Goal: Use online tool/utility: Utilize a website feature to perform a specific function

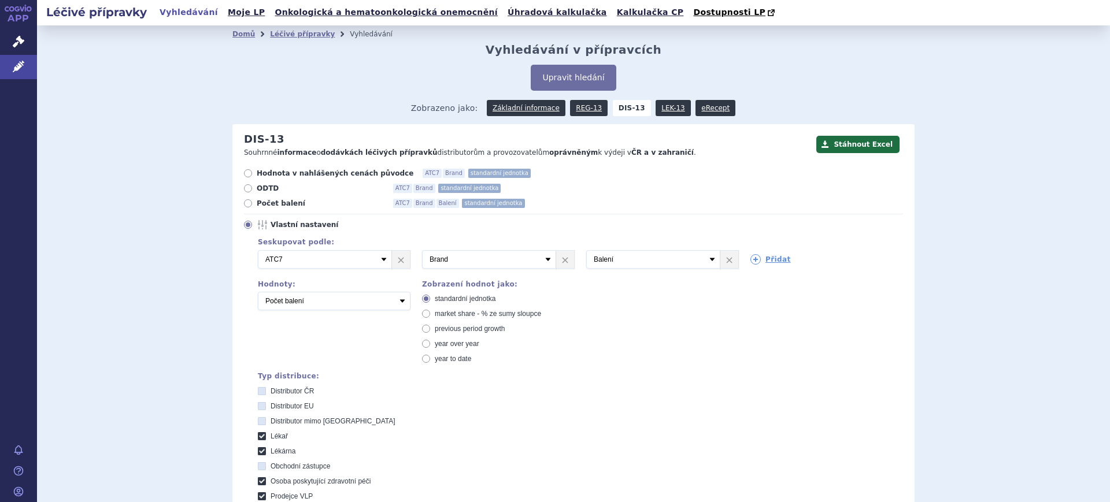
scroll to position [506, 0]
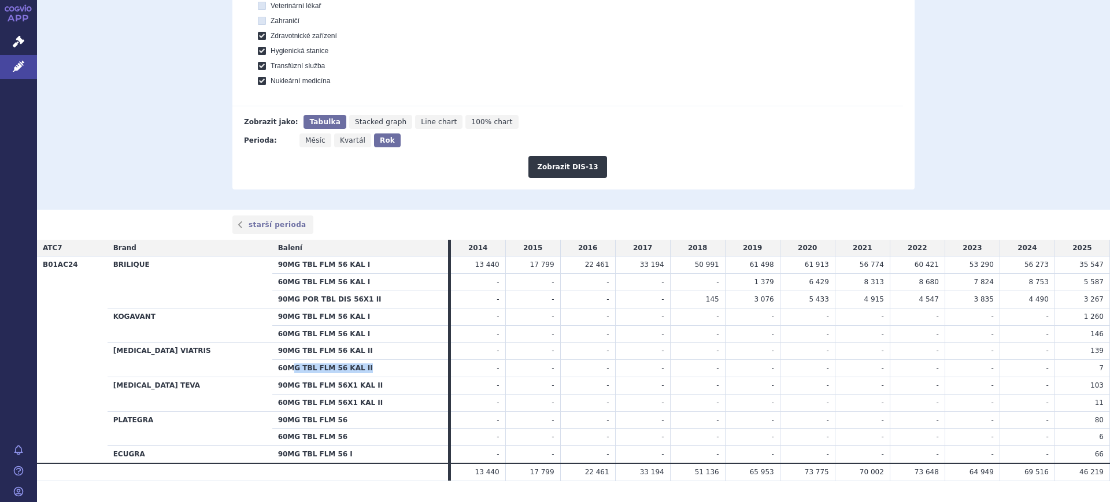
drag, startPoint x: 270, startPoint y: 369, endPoint x: 368, endPoint y: 368, distance: 97.7
click at [368, 368] on th "60MG TBL FLM 56 KAL II" at bounding box center [360, 368] width 176 height 17
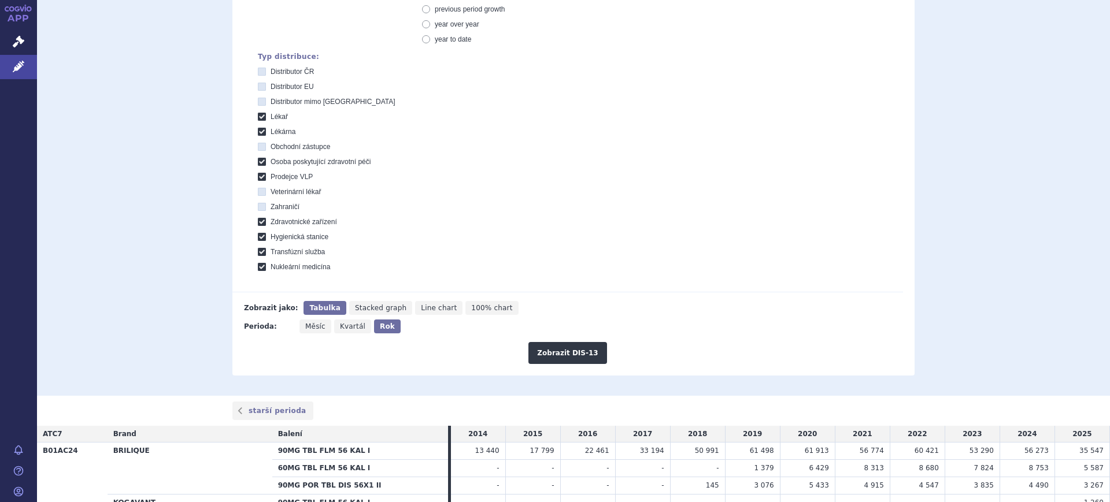
scroll to position [72, 0]
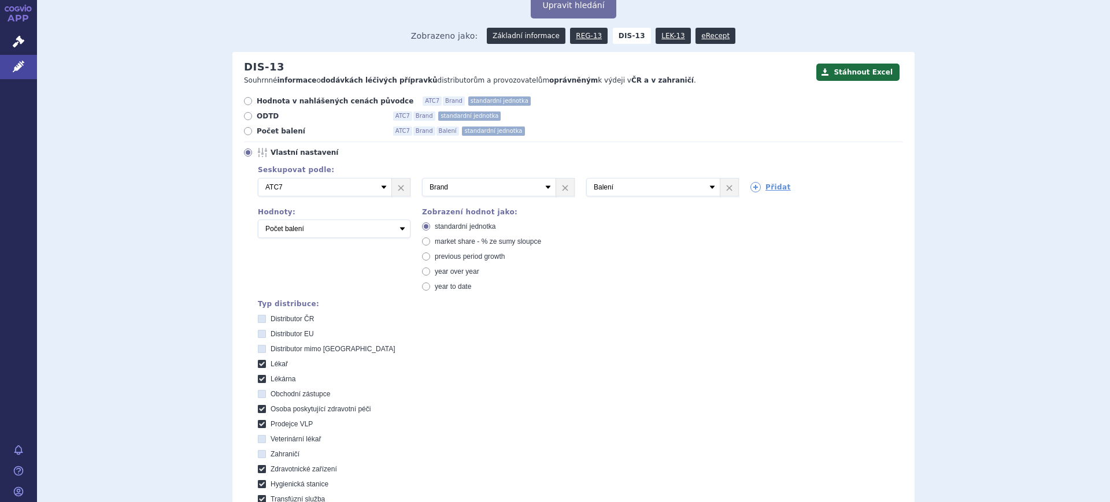
click at [518, 40] on link "Základní informace" at bounding box center [526, 36] width 79 height 16
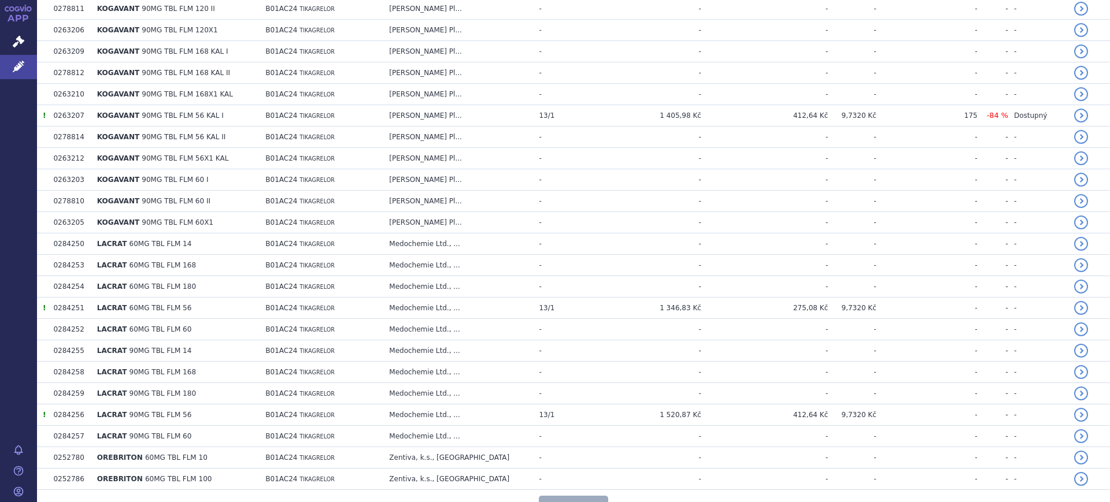
scroll to position [2065, 0]
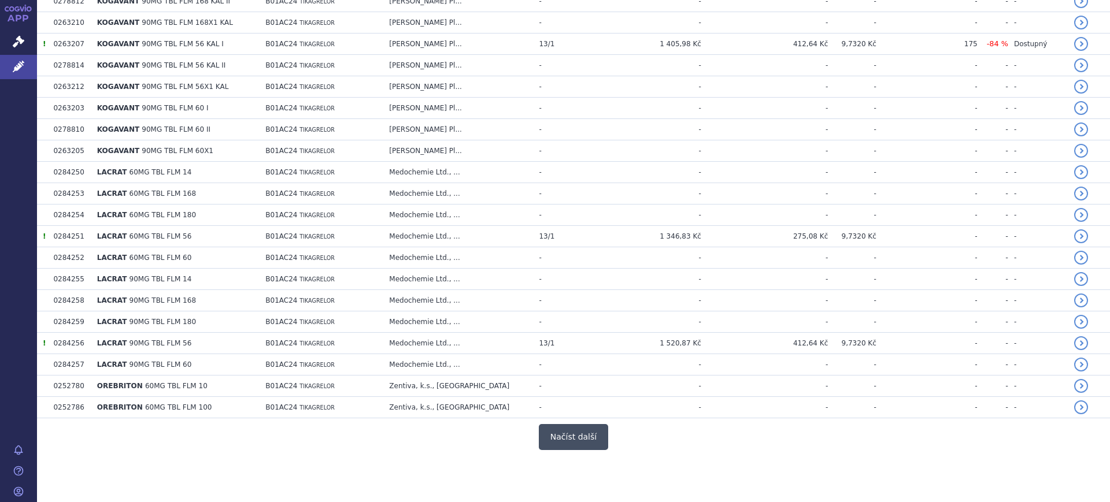
click at [554, 435] on button "Načíst další" at bounding box center [573, 437] width 69 height 26
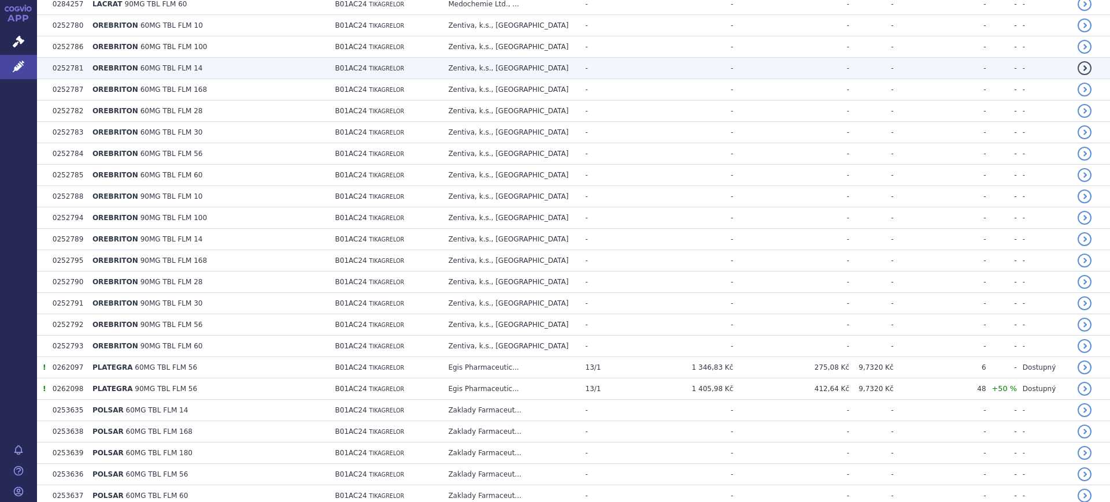
scroll to position [2426, 0]
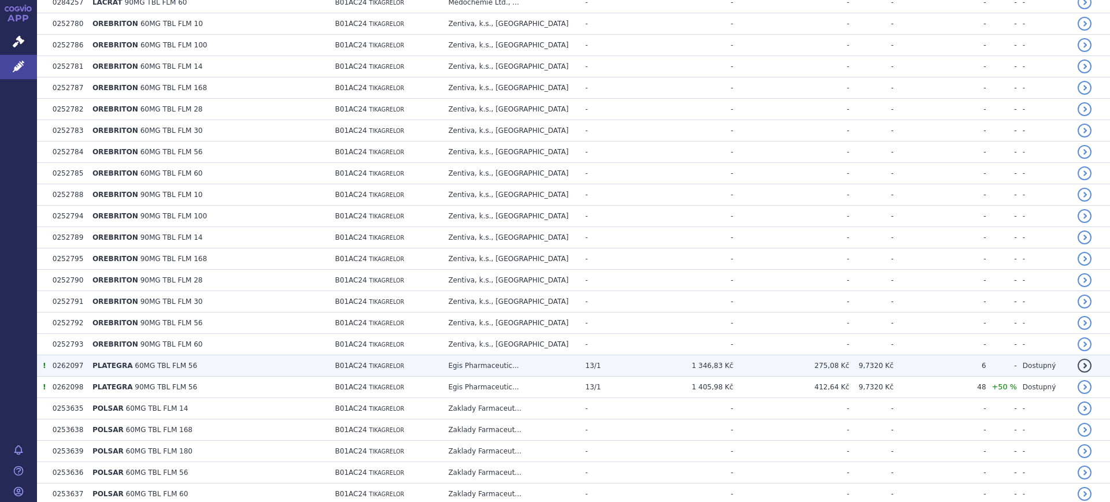
click at [254, 368] on td "PLATEGRA 60MG TBL FLM 56" at bounding box center [208, 365] width 243 height 21
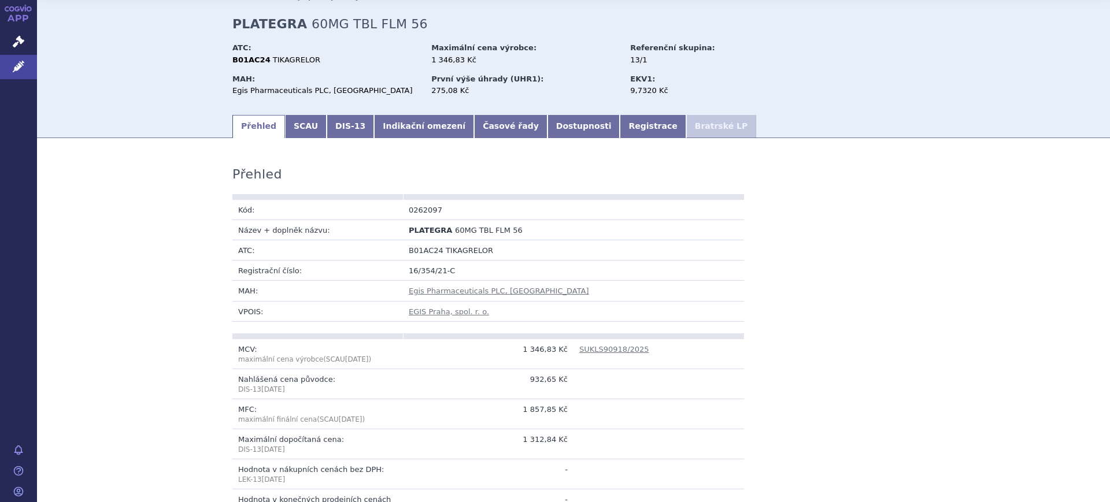
scroll to position [72, 0]
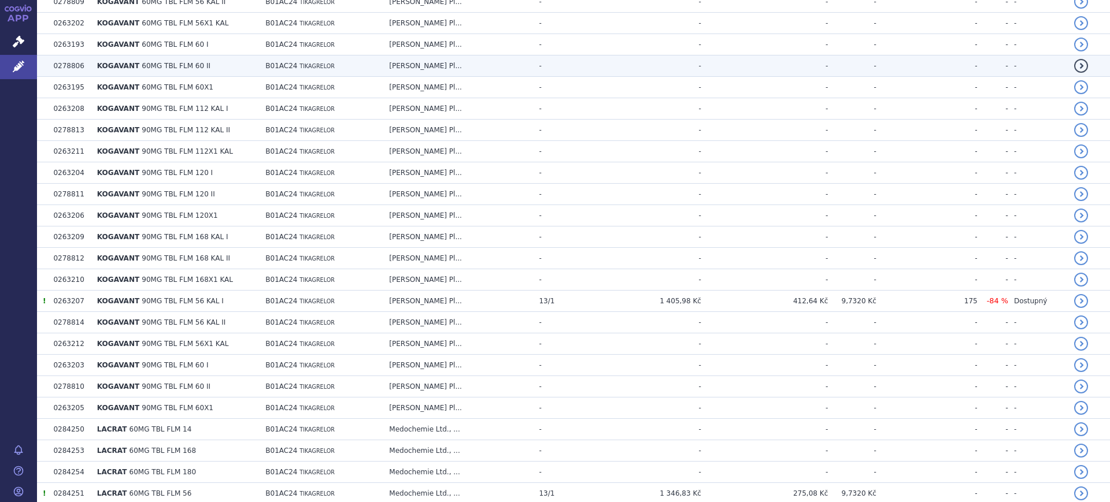
scroll to position [2065, 0]
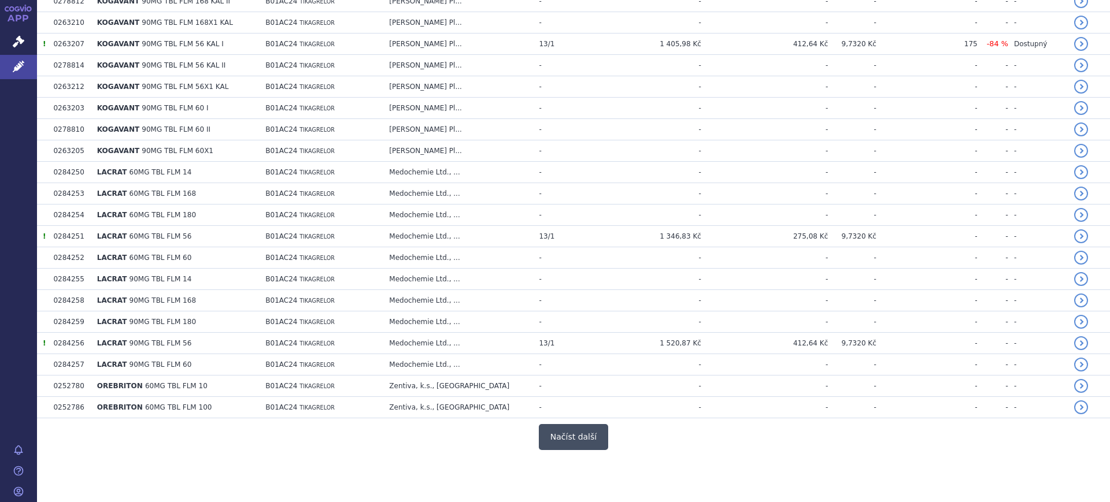
click at [552, 441] on button "Načíst další" at bounding box center [573, 437] width 69 height 26
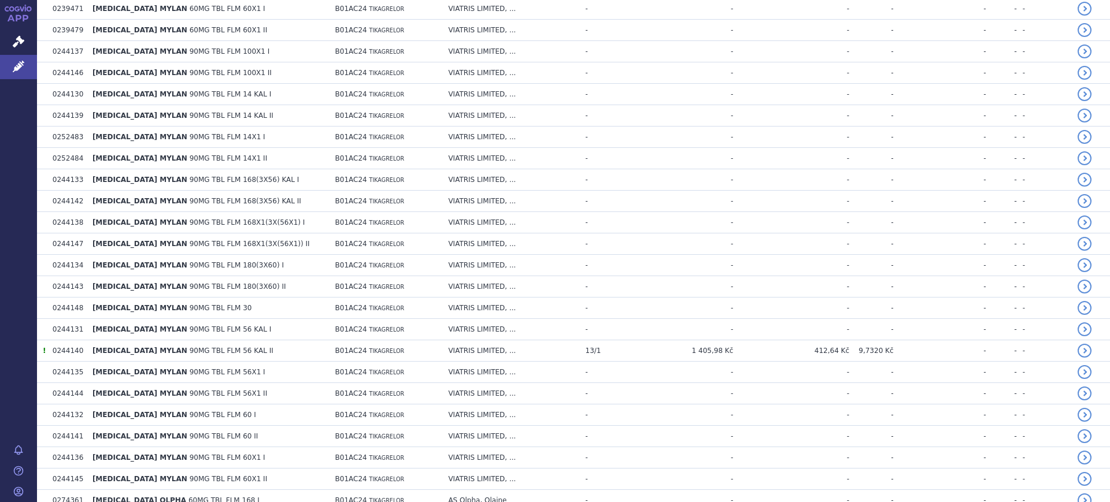
scroll to position [4203, 0]
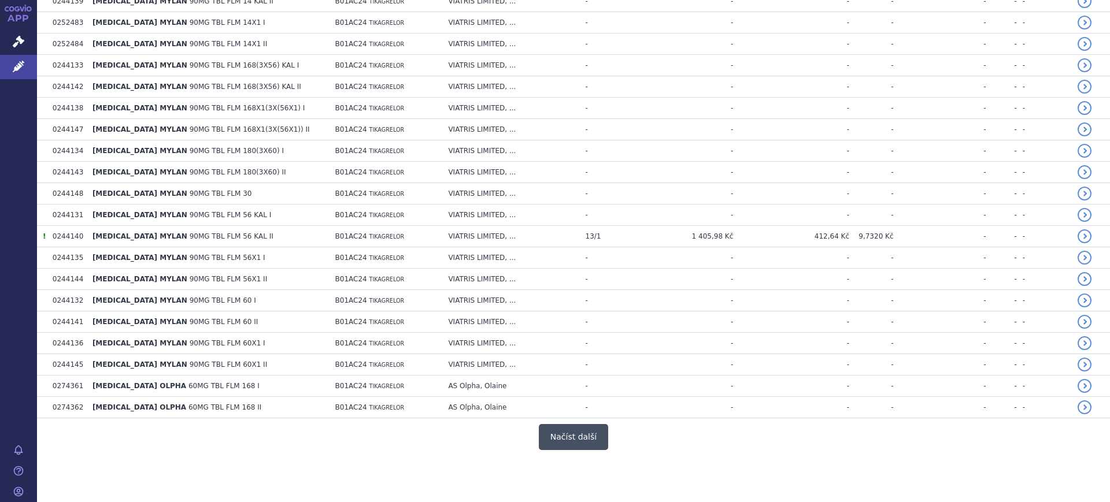
click at [554, 447] on button "Načíst další" at bounding box center [573, 437] width 69 height 26
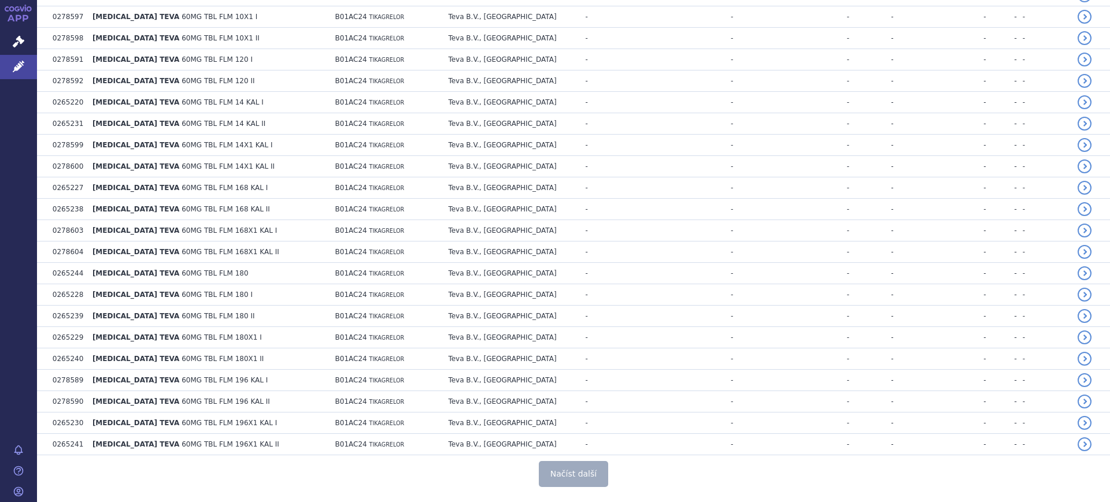
scroll to position [6341, 0]
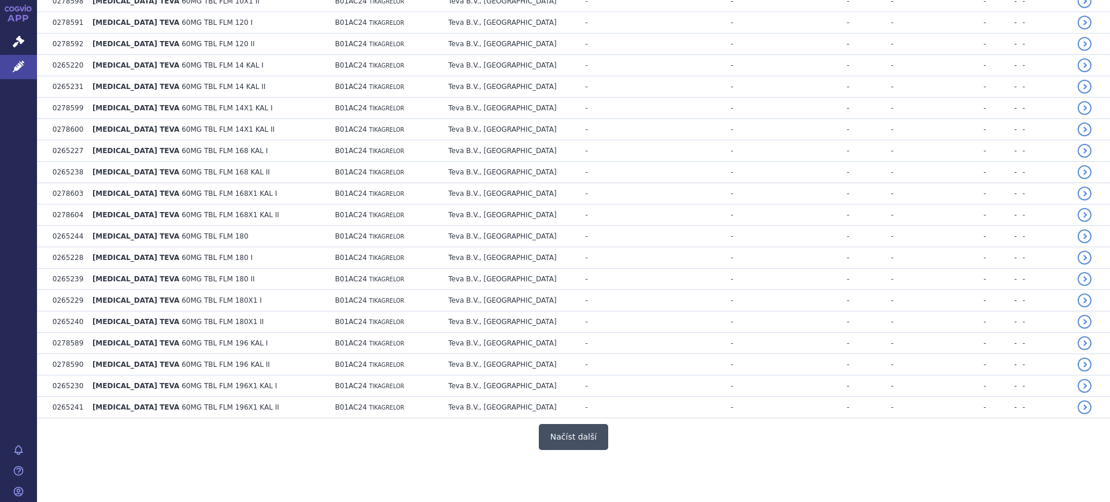
click at [581, 437] on button "Načíst další" at bounding box center [573, 437] width 69 height 26
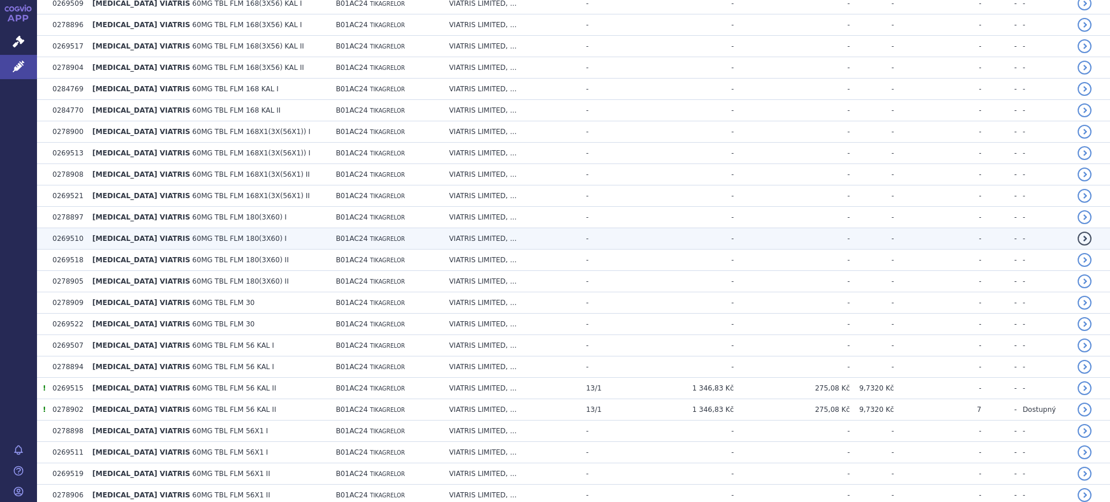
scroll to position [8220, 0]
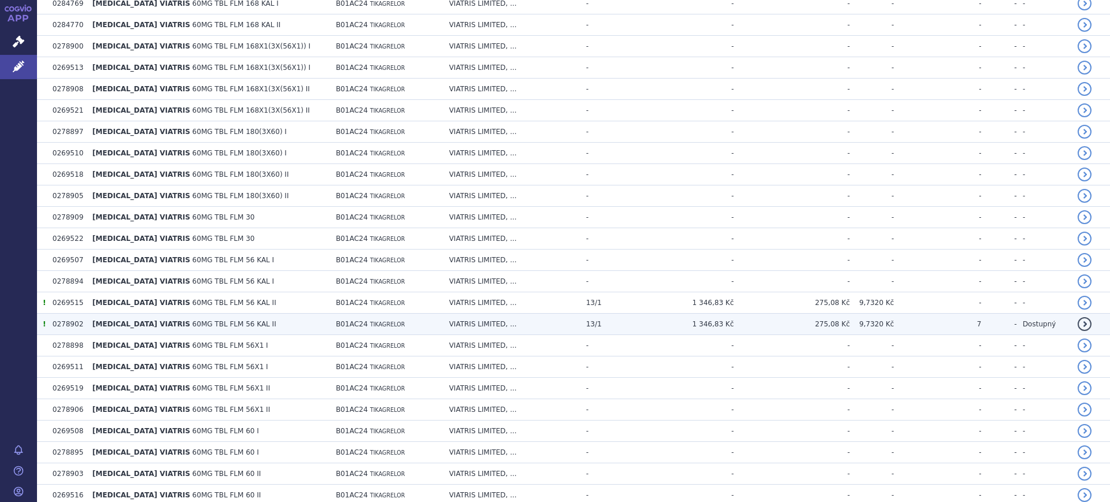
click at [228, 322] on span "60MG TBL FLM 56 KAL II" at bounding box center [234, 324] width 84 height 8
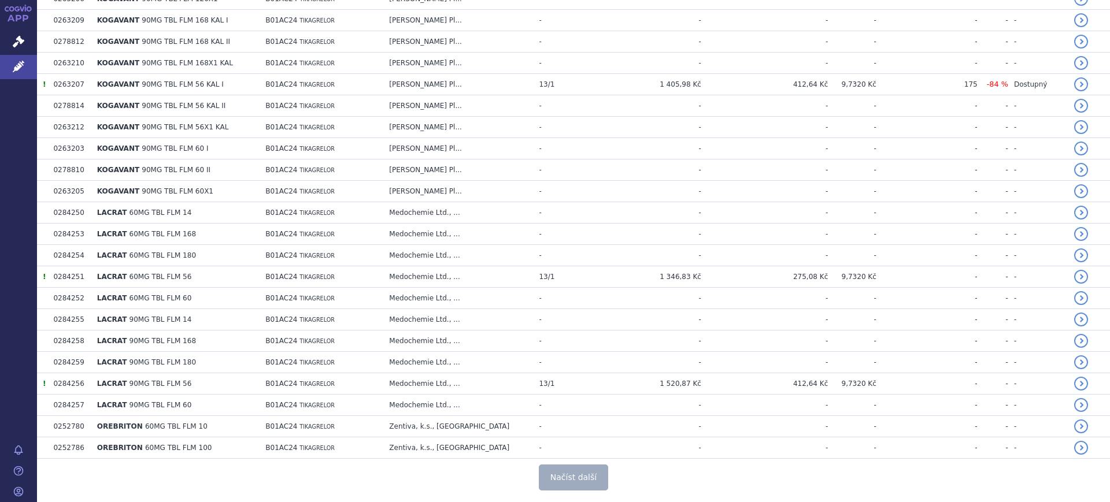
scroll to position [2065, 0]
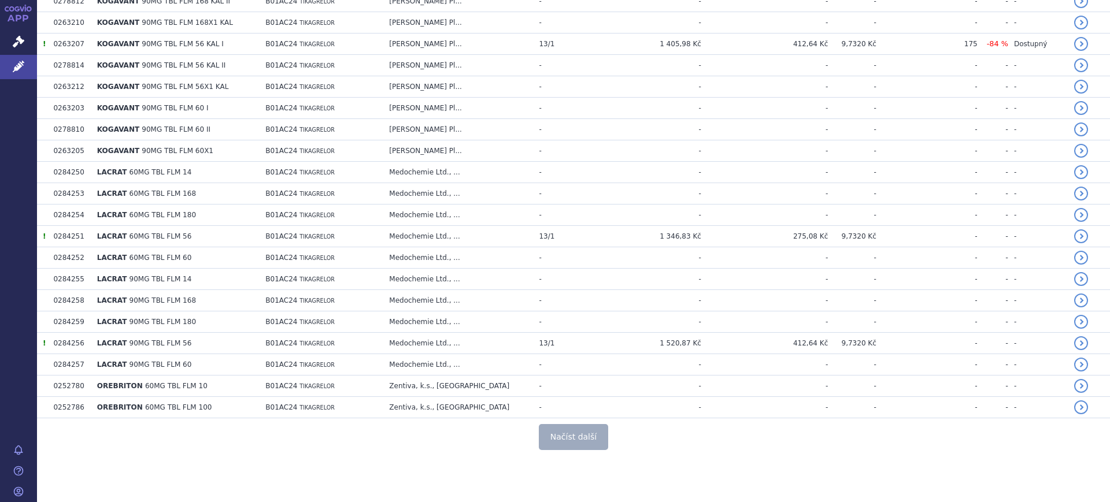
click at [602, 444] on div "Načíst další" at bounding box center [573, 437] width 1073 height 26
click at [586, 446] on button "Načíst další" at bounding box center [573, 437] width 69 height 26
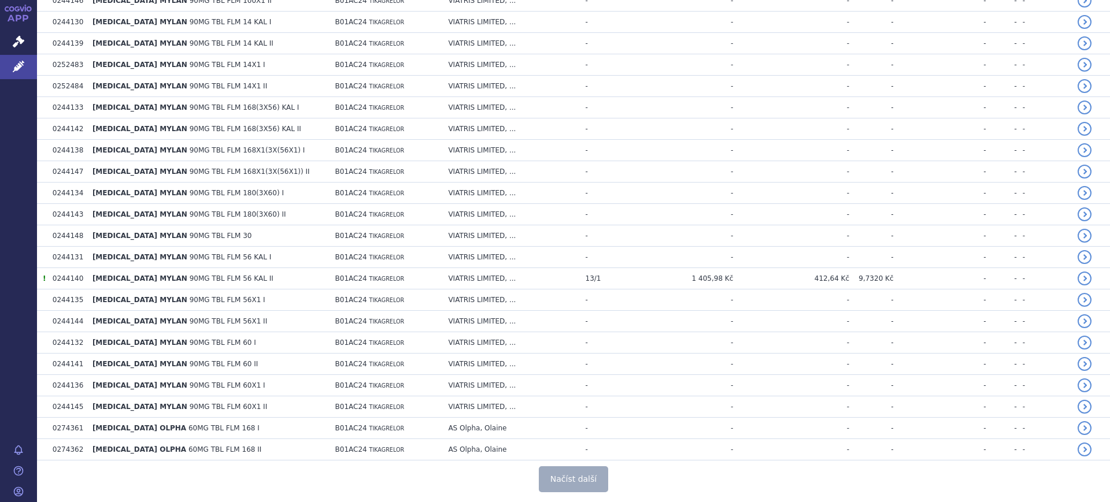
scroll to position [4203, 0]
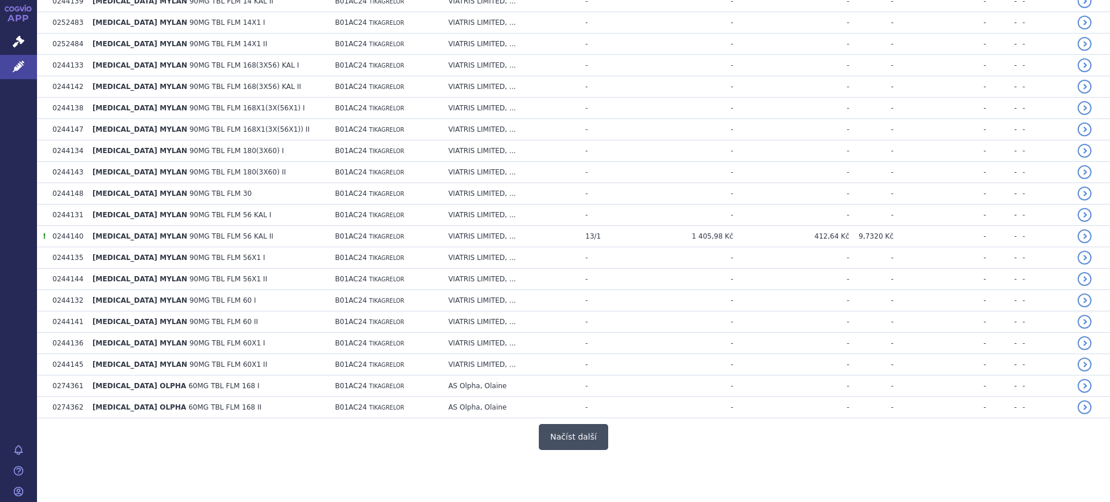
click at [593, 435] on button "Načíst další" at bounding box center [573, 437] width 69 height 26
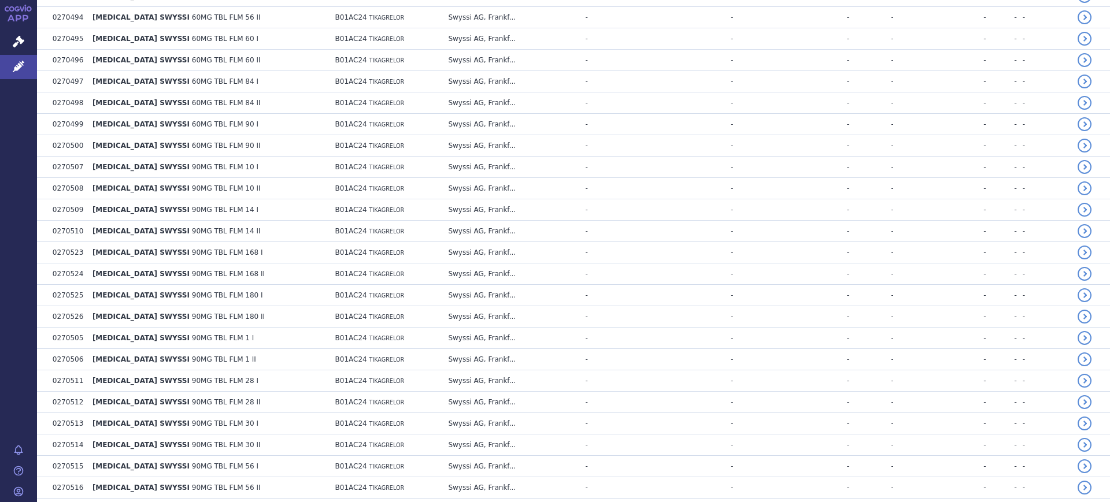
scroll to position [5070, 0]
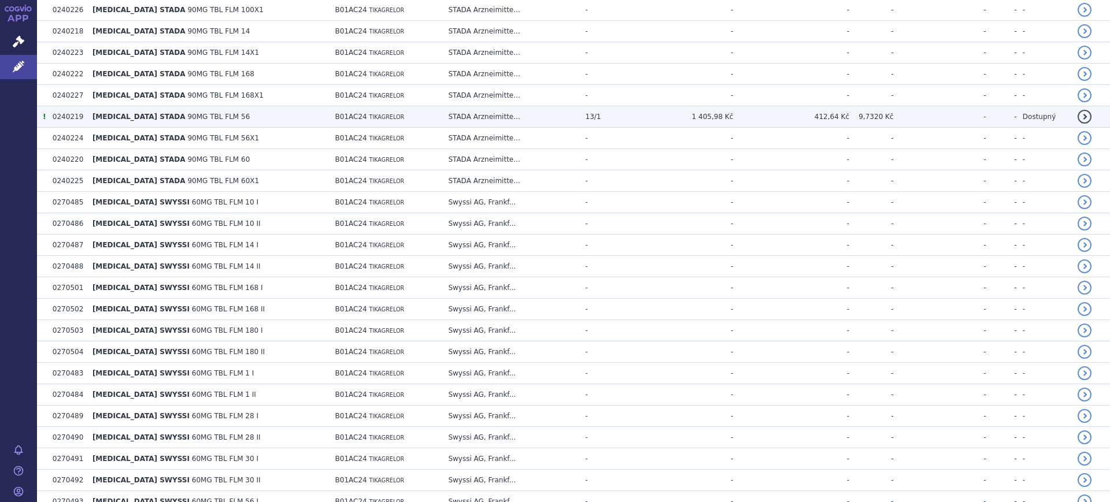
click at [287, 113] on td "TICAGRELOR STADA 90MG TBL FLM 56" at bounding box center [208, 116] width 243 height 21
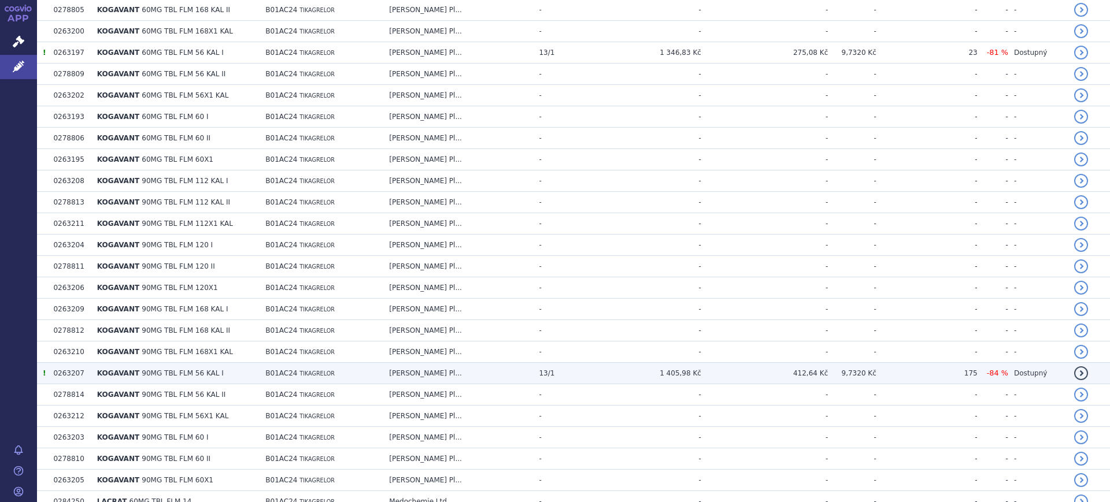
scroll to position [2065, 0]
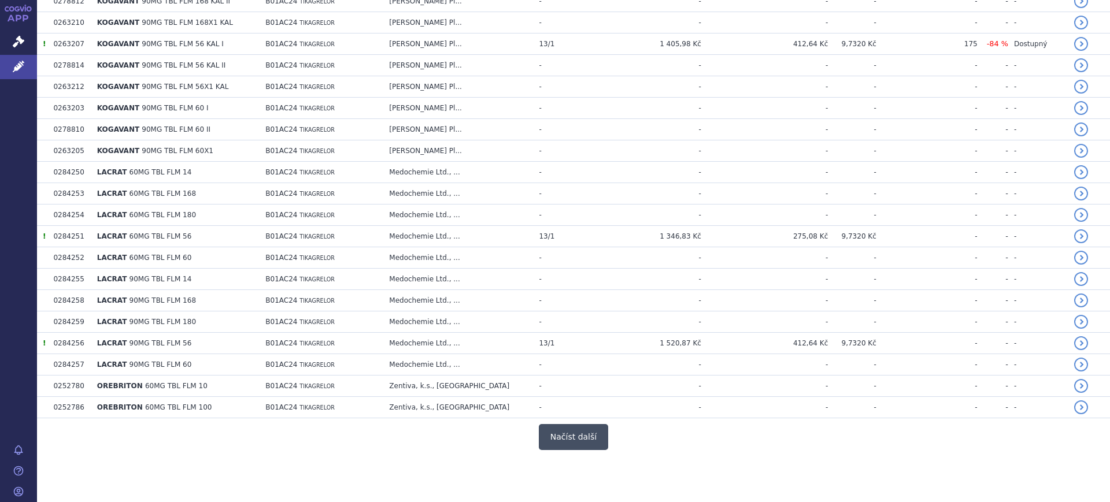
click at [577, 442] on button "Načíst další" at bounding box center [573, 437] width 69 height 26
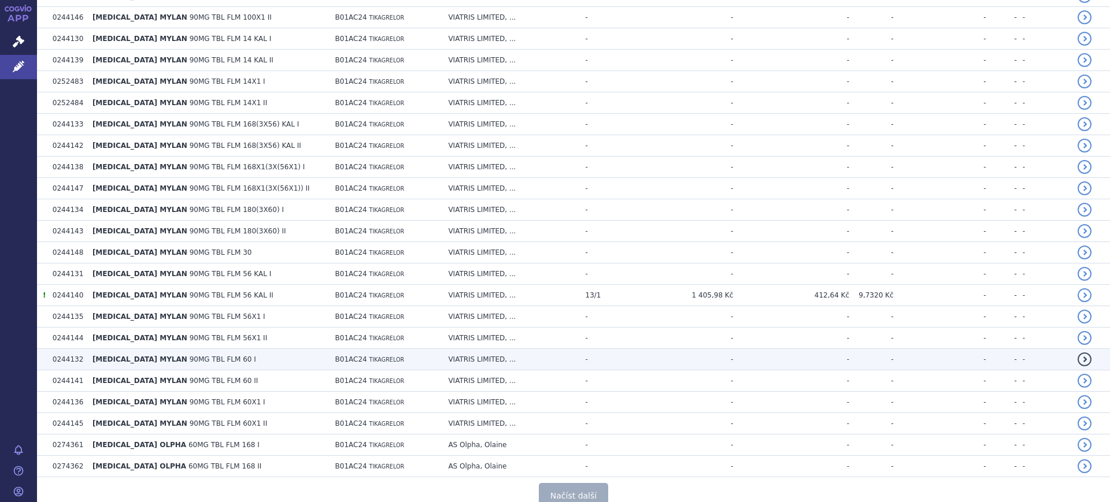
scroll to position [4203, 0]
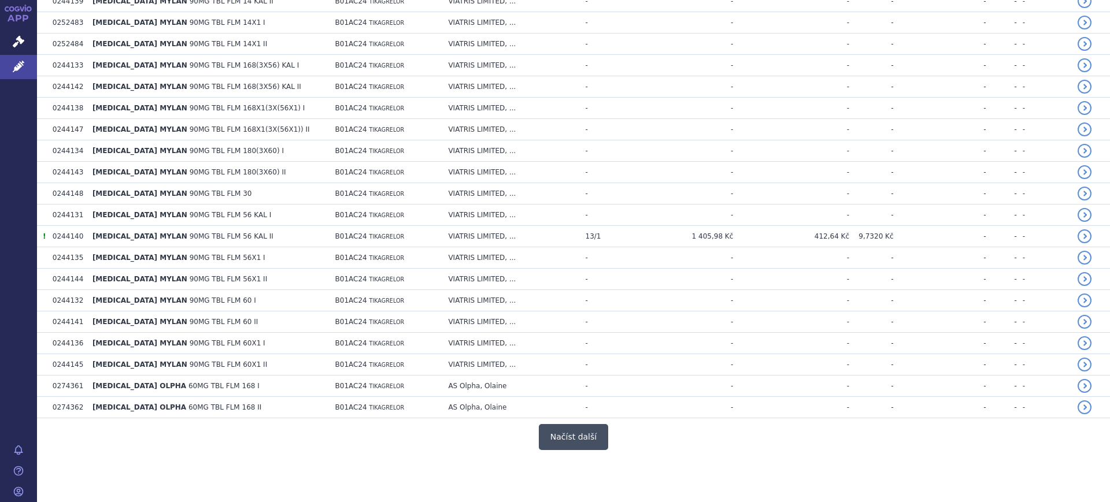
click at [577, 439] on button "Načíst další" at bounding box center [573, 437] width 69 height 26
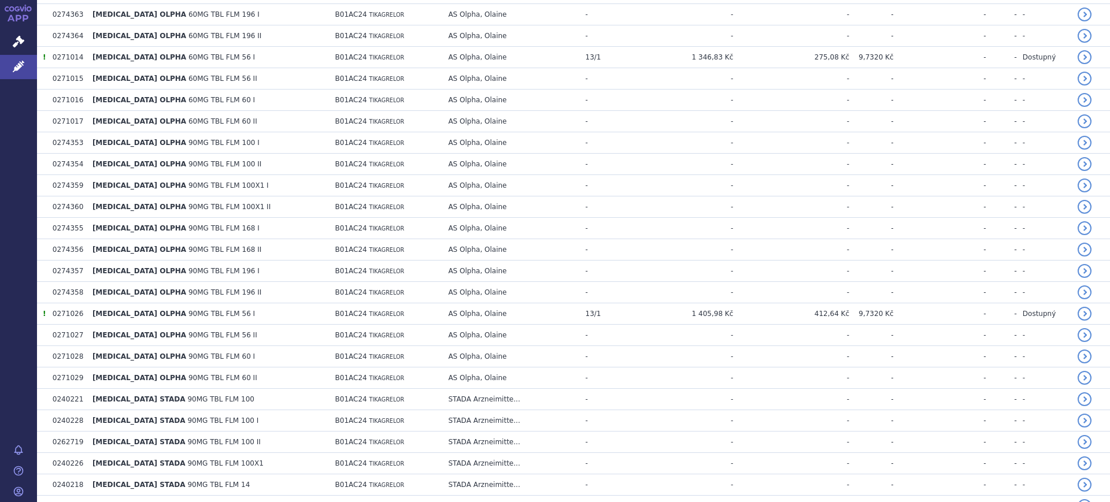
scroll to position [4636, 0]
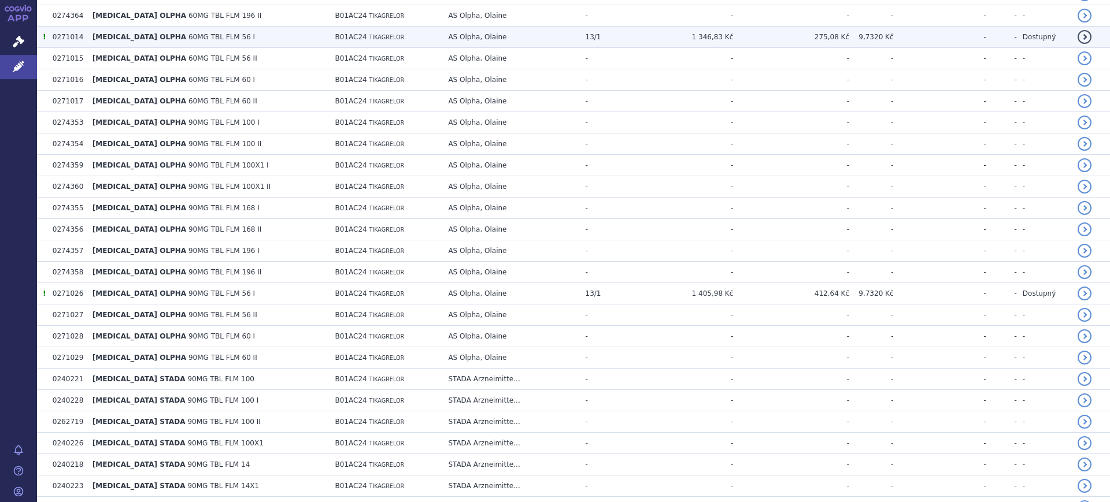
click at [344, 35] on span "B01AC24" at bounding box center [351, 37] width 32 height 8
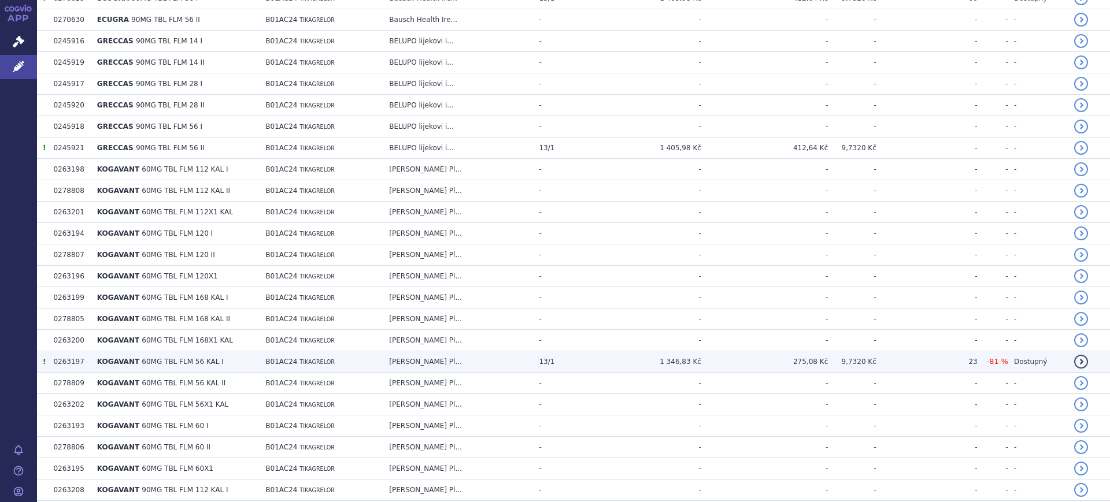
scroll to position [1300, 0]
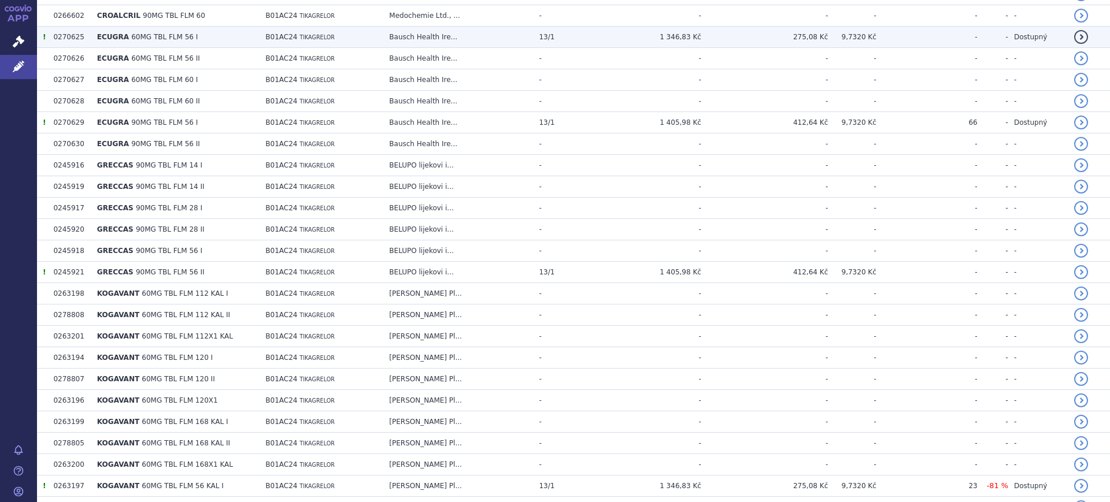
click at [439, 40] on td "Bausch Health Ire..." at bounding box center [458, 37] width 150 height 21
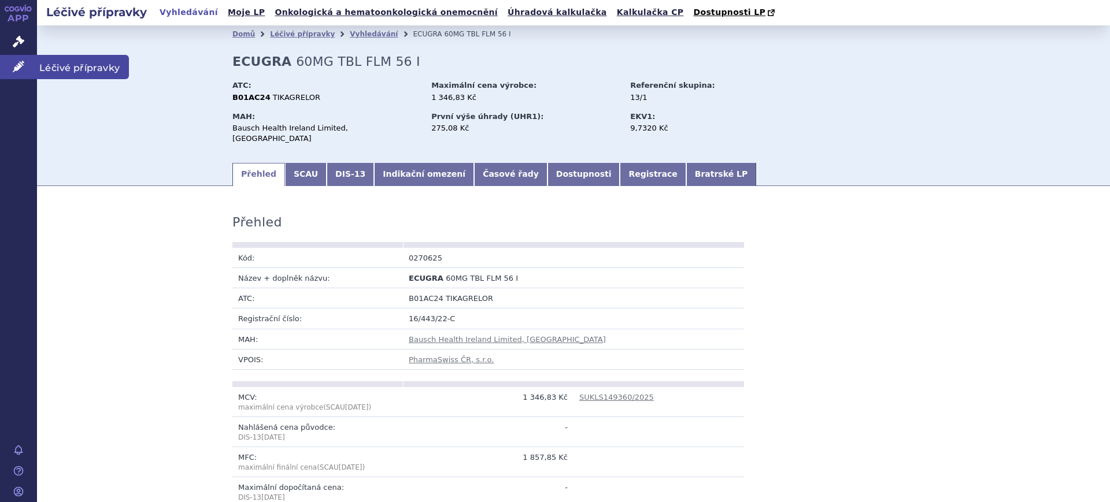
click at [12, 74] on link "Léčivé přípravky" at bounding box center [18, 67] width 37 height 24
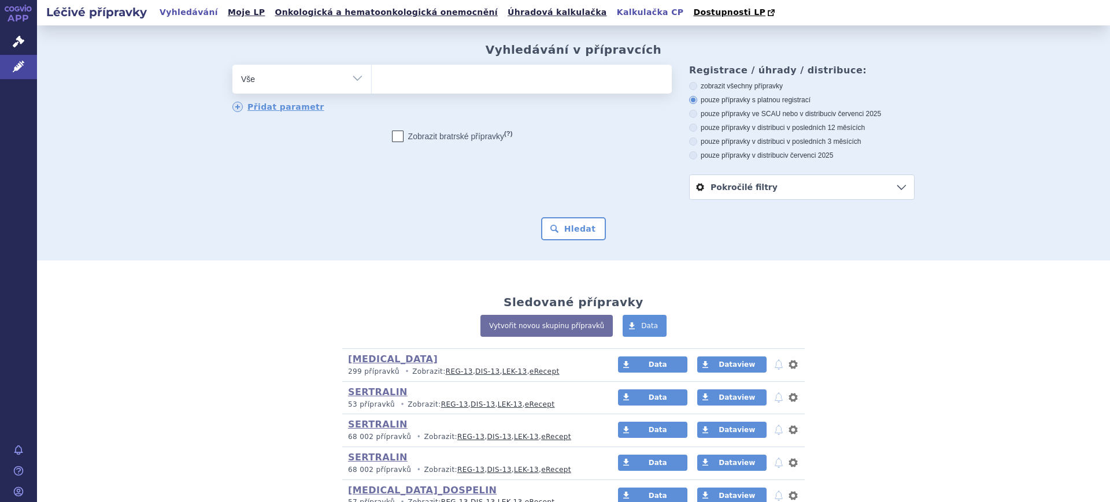
click at [613, 16] on link "Kalkulačka CP" at bounding box center [650, 13] width 74 height 16
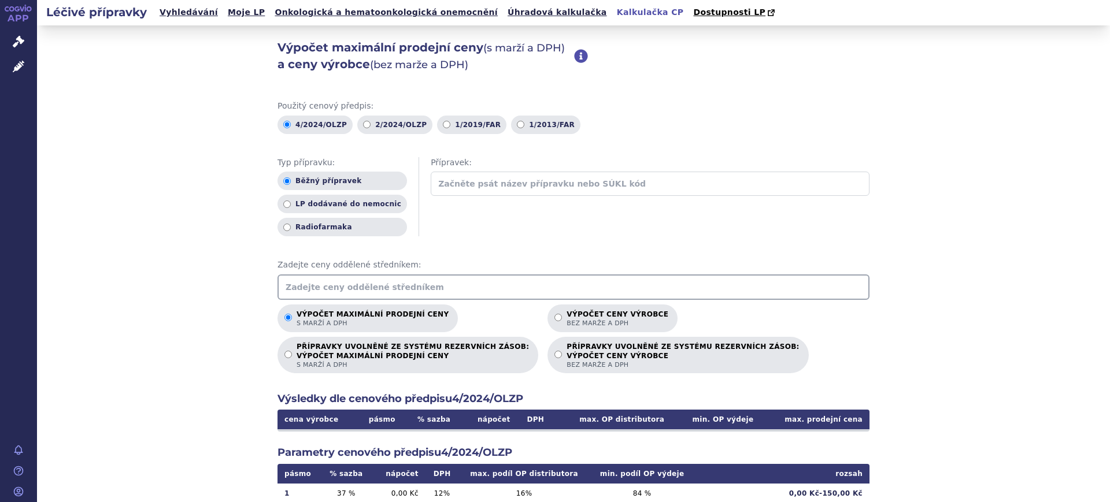
click at [495, 291] on input "text" at bounding box center [573, 287] width 592 height 25
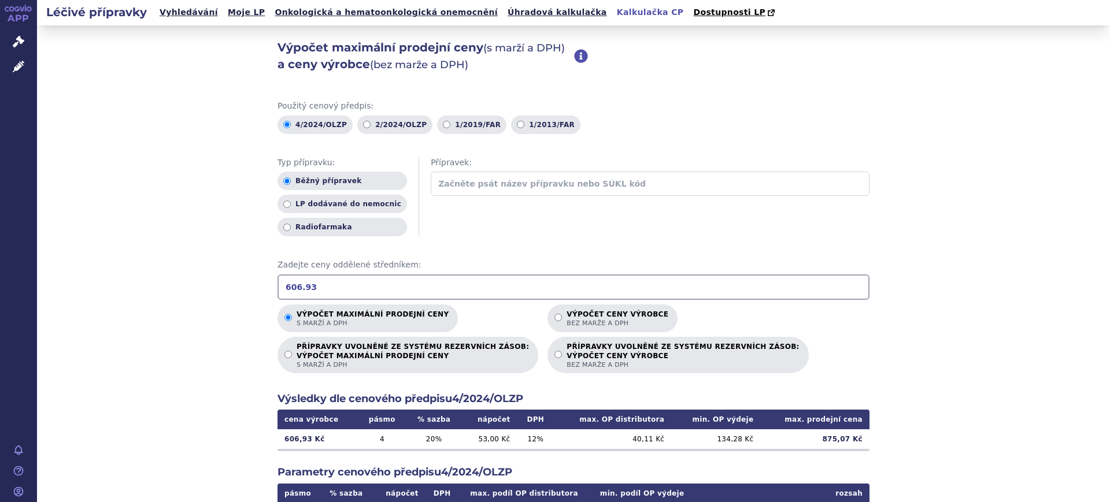
type input "606.93"
